Goal: Information Seeking & Learning: Learn about a topic

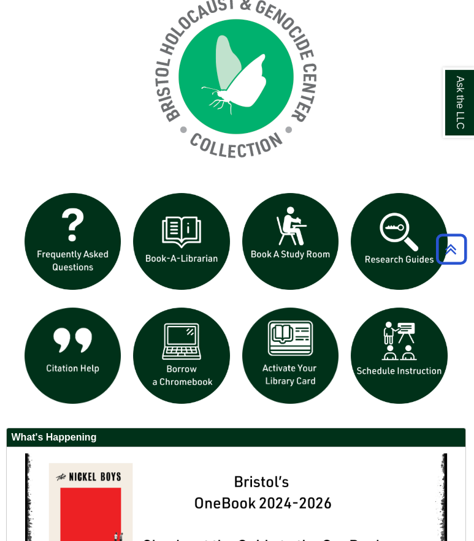
scroll to position [988, 1]
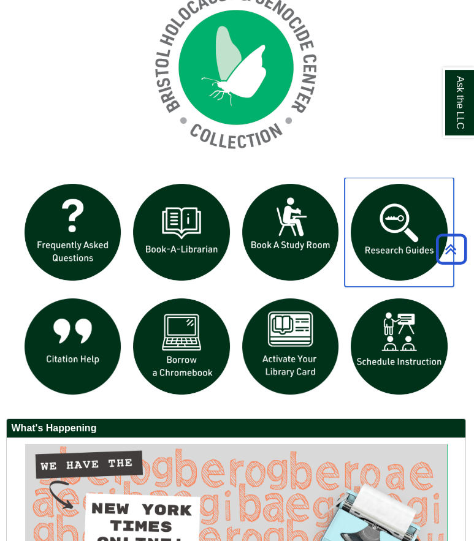
click at [406, 267] on img "slideshow" at bounding box center [399, 232] width 109 height 109
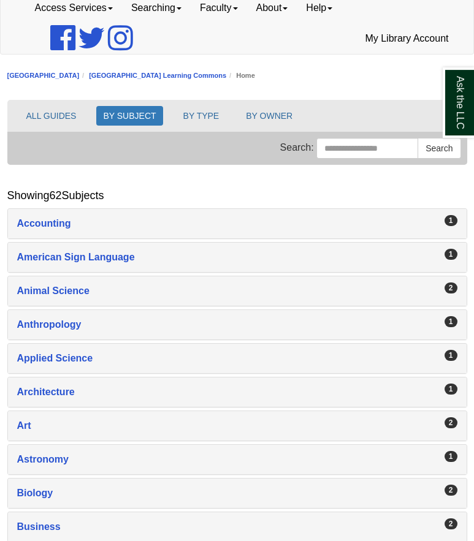
scroll to position [130, 0]
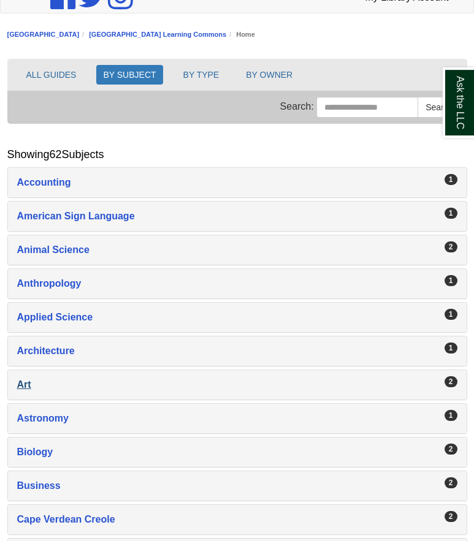
click at [24, 386] on div "Art , 2 guides" at bounding box center [237, 385] width 440 height 17
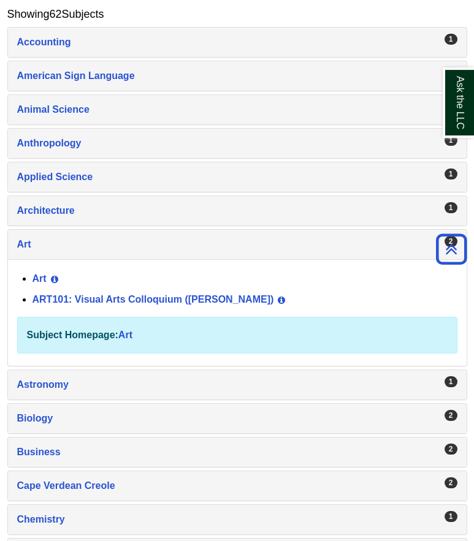
scroll to position [281, 0]
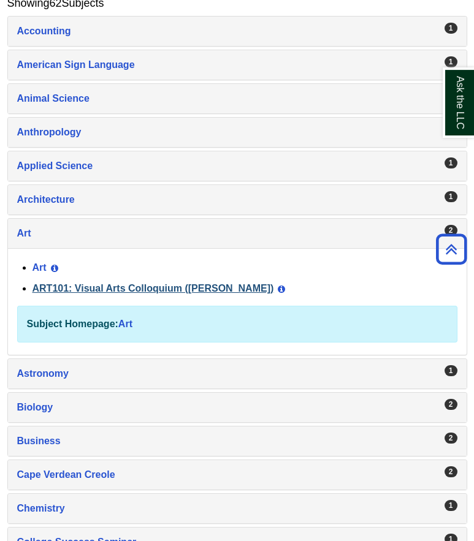
click at [165, 291] on link "ART101: Visual Arts Colloquium (Millard)" at bounding box center [153, 289] width 242 height 10
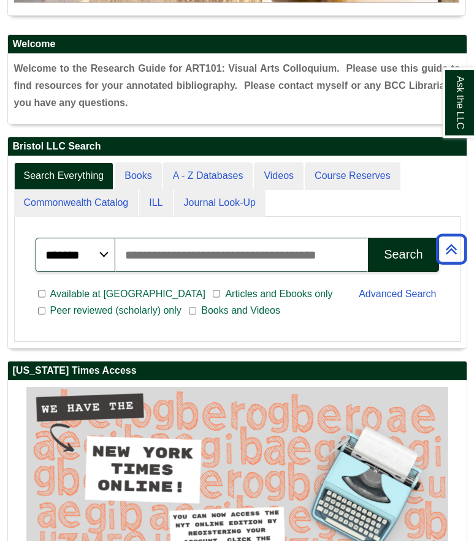
scroll to position [689, 0]
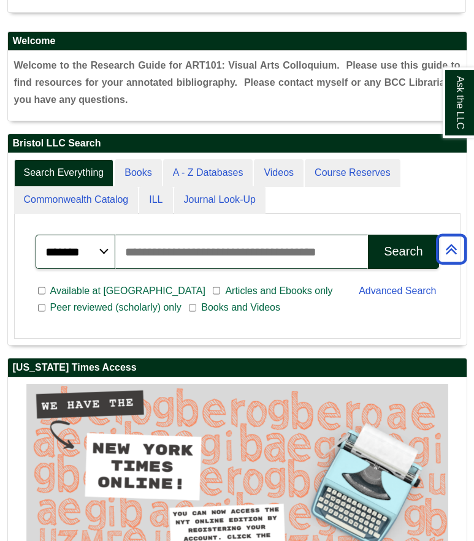
drag, startPoint x: 39, startPoint y: 1, endPoint x: 246, endPoint y: 234, distance: 312.2
click at [246, 235] on input "Search articles, books, journals & more" at bounding box center [241, 252] width 253 height 34
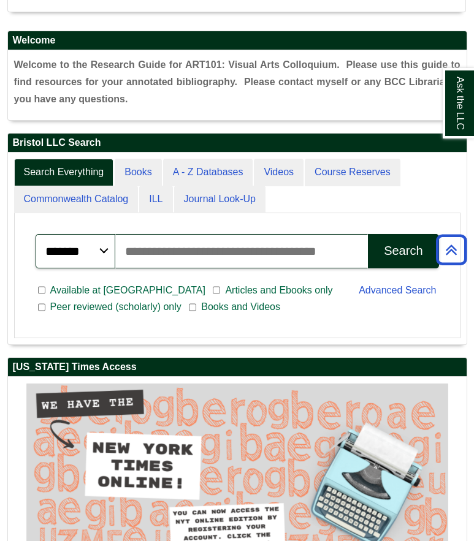
scroll to position [682, 0]
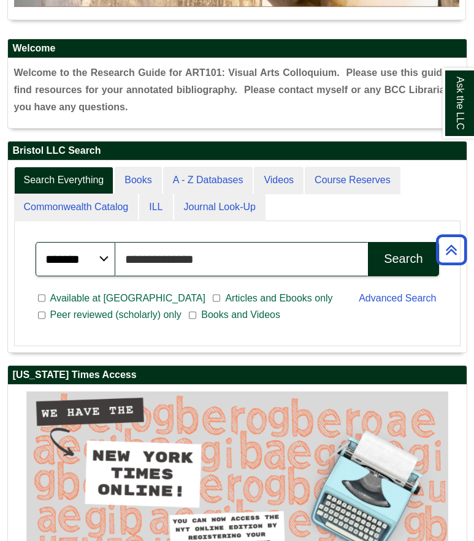
type input "**********"
click at [403, 242] on button "Search" at bounding box center [403, 259] width 70 height 34
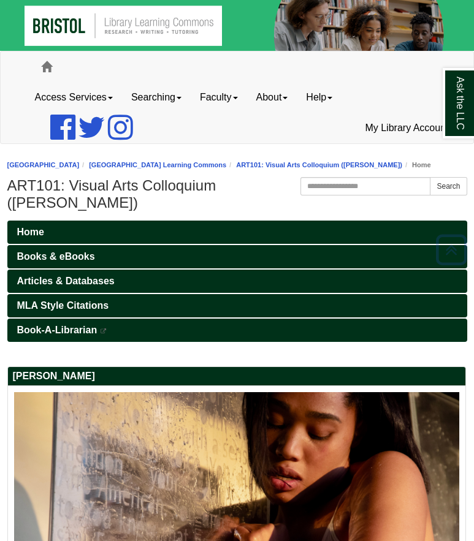
scroll to position [0, 0]
click at [112, 221] on link "Home" at bounding box center [237, 232] width 460 height 23
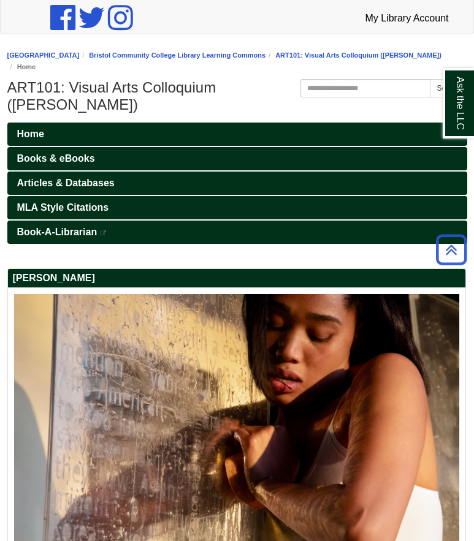
scroll to position [102, 0]
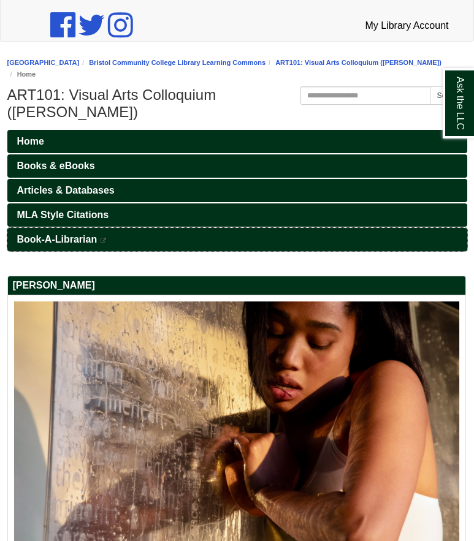
click at [60, 228] on link "Book-A-Librarian This link opens in a new window" at bounding box center [237, 239] width 460 height 23
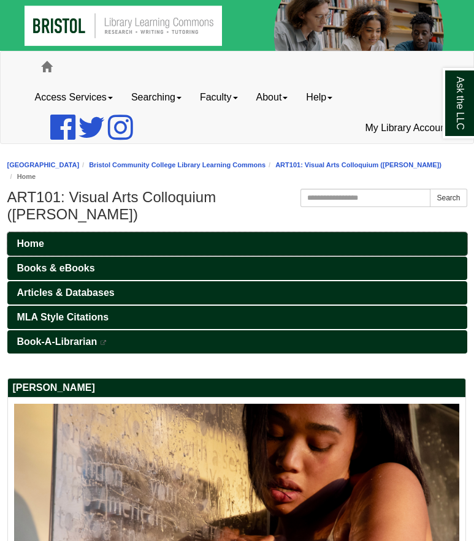
scroll to position [25, 0]
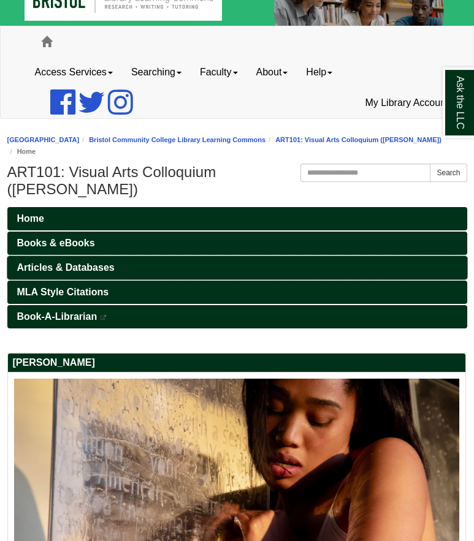
click at [89, 263] on span "Articles & Databases" at bounding box center [65, 268] width 97 height 10
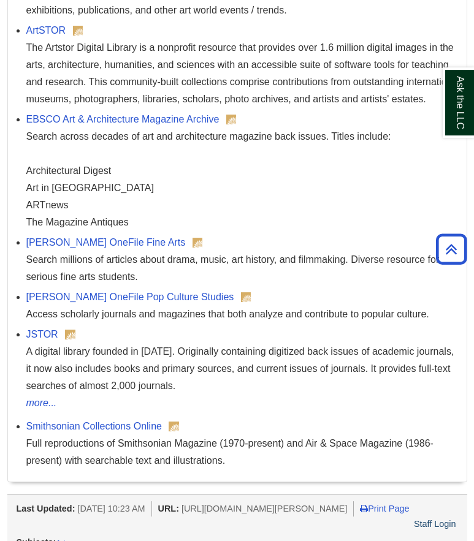
scroll to position [1884, 0]
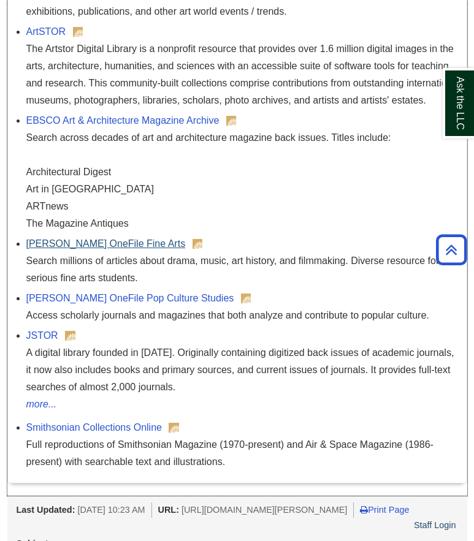
click at [87, 238] on link "[PERSON_NAME] OneFile Fine Arts" at bounding box center [105, 243] width 159 height 10
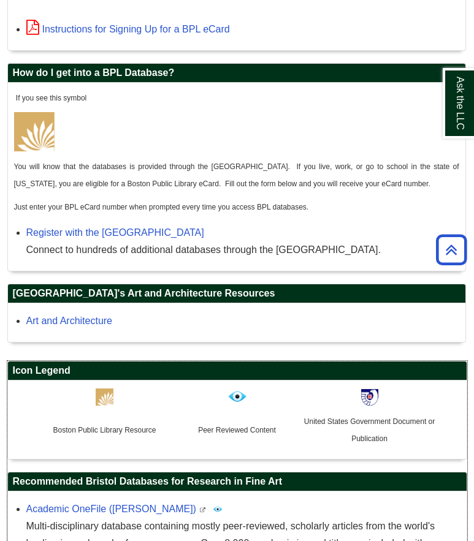
scroll to position [586, 1]
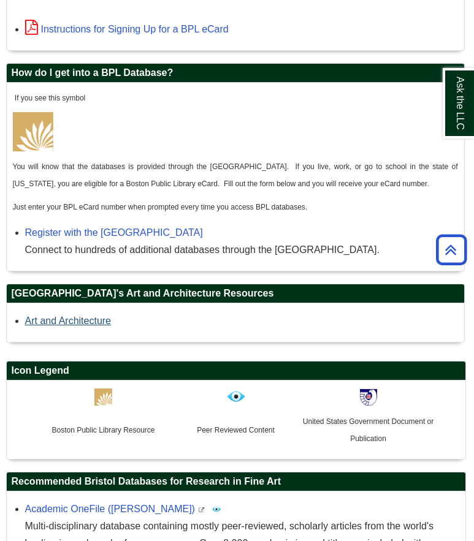
click at [89, 316] on link "Art and Architecture" at bounding box center [68, 321] width 86 height 10
click at [81, 316] on link "Art and Architecture" at bounding box center [68, 321] width 86 height 10
click at [85, 316] on link "Art and Architecture" at bounding box center [68, 321] width 86 height 10
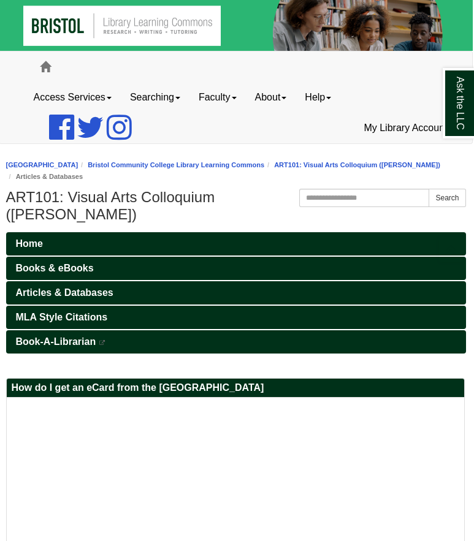
scroll to position [0, 1]
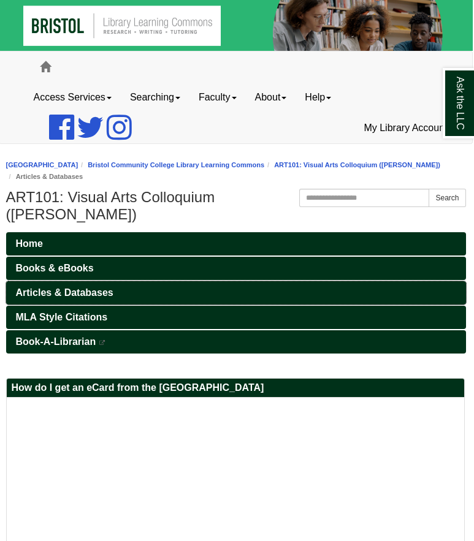
click at [135, 281] on link "Articles & Databases" at bounding box center [236, 292] width 460 height 23
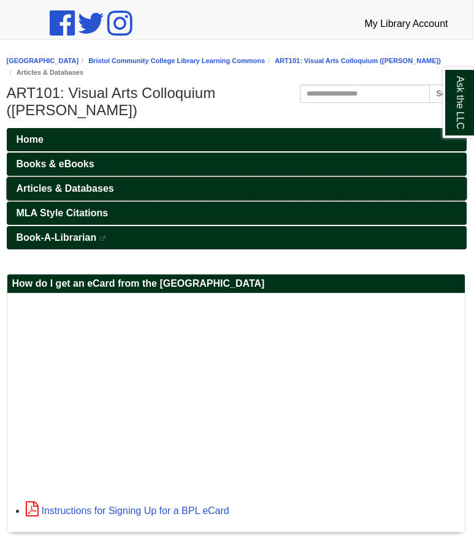
scroll to position [104, 1]
